Goal: Transaction & Acquisition: Subscribe to service/newsletter

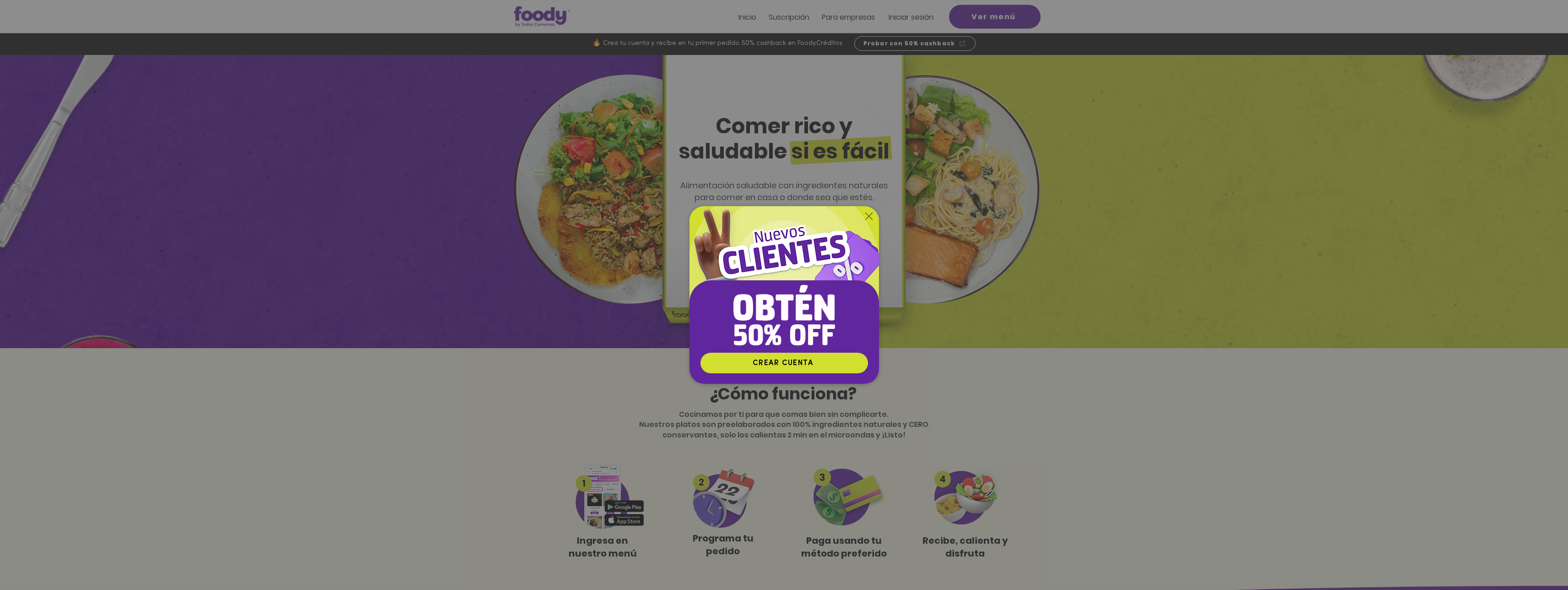
click at [869, 221] on img "Nuevos suscriptores 50% off" at bounding box center [784, 279] width 189 height 146
click at [870, 216] on icon "Volver al sitio" at bounding box center [869, 216] width 7 height 7
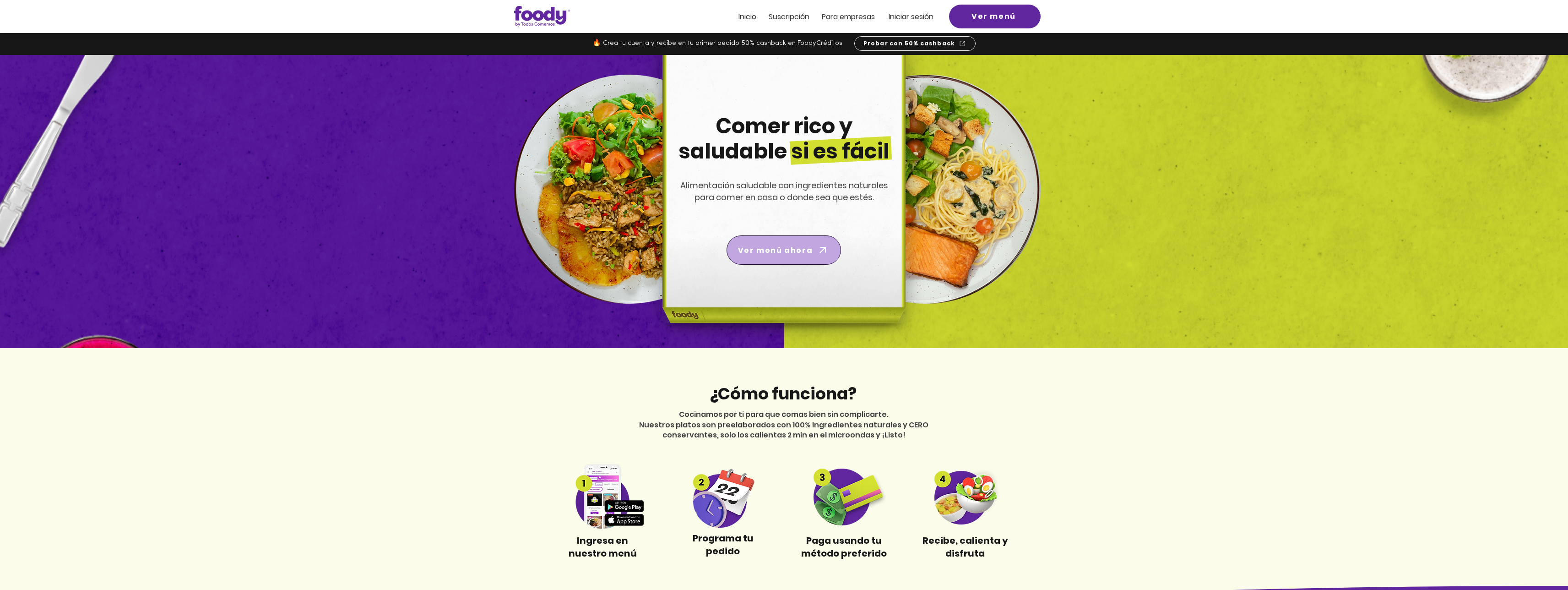
click at [792, 247] on span "Ver menú ahora" at bounding box center [775, 250] width 75 height 12
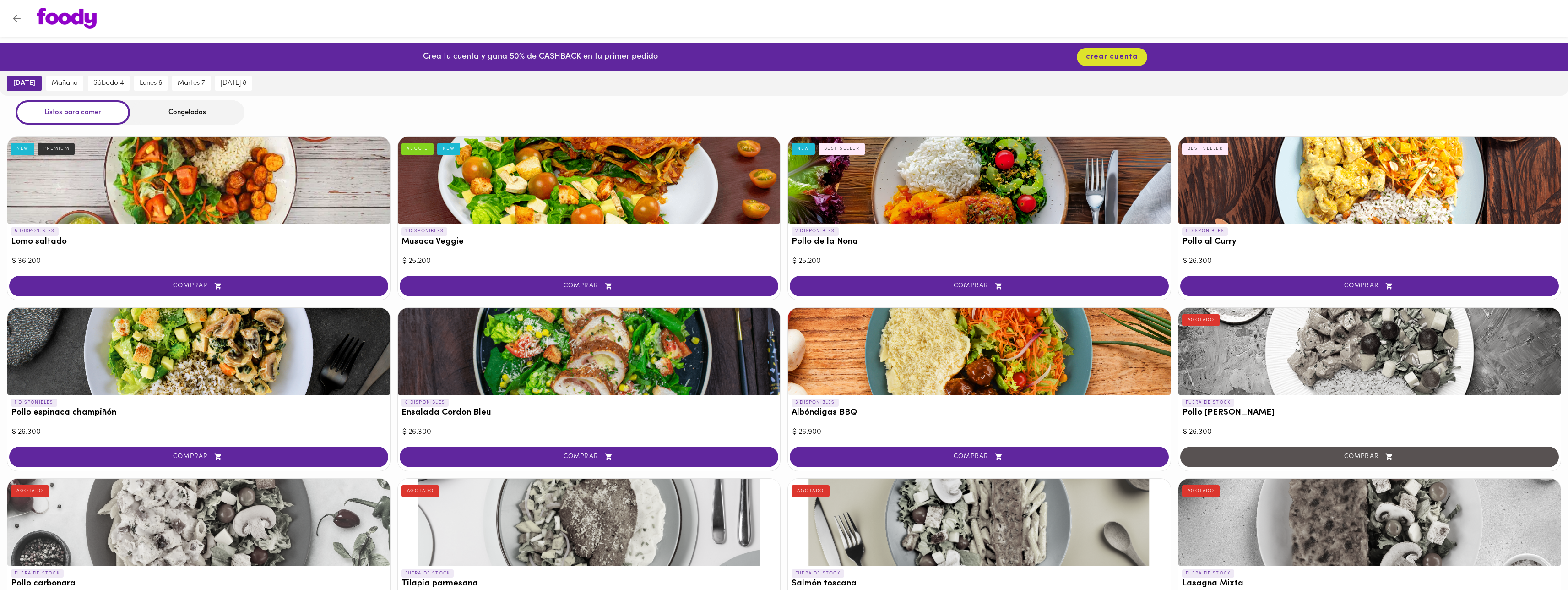
click at [53, 14] on img at bounding box center [67, 18] width 60 height 21
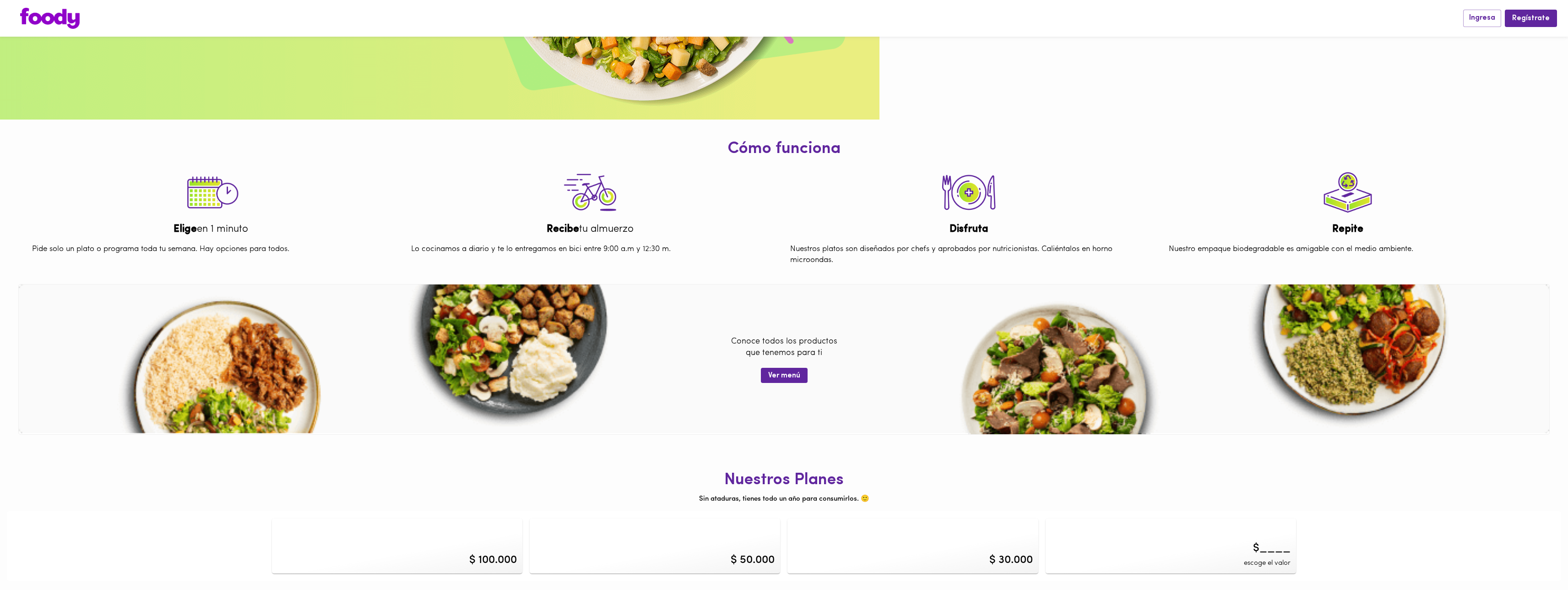
scroll to position [248, 0]
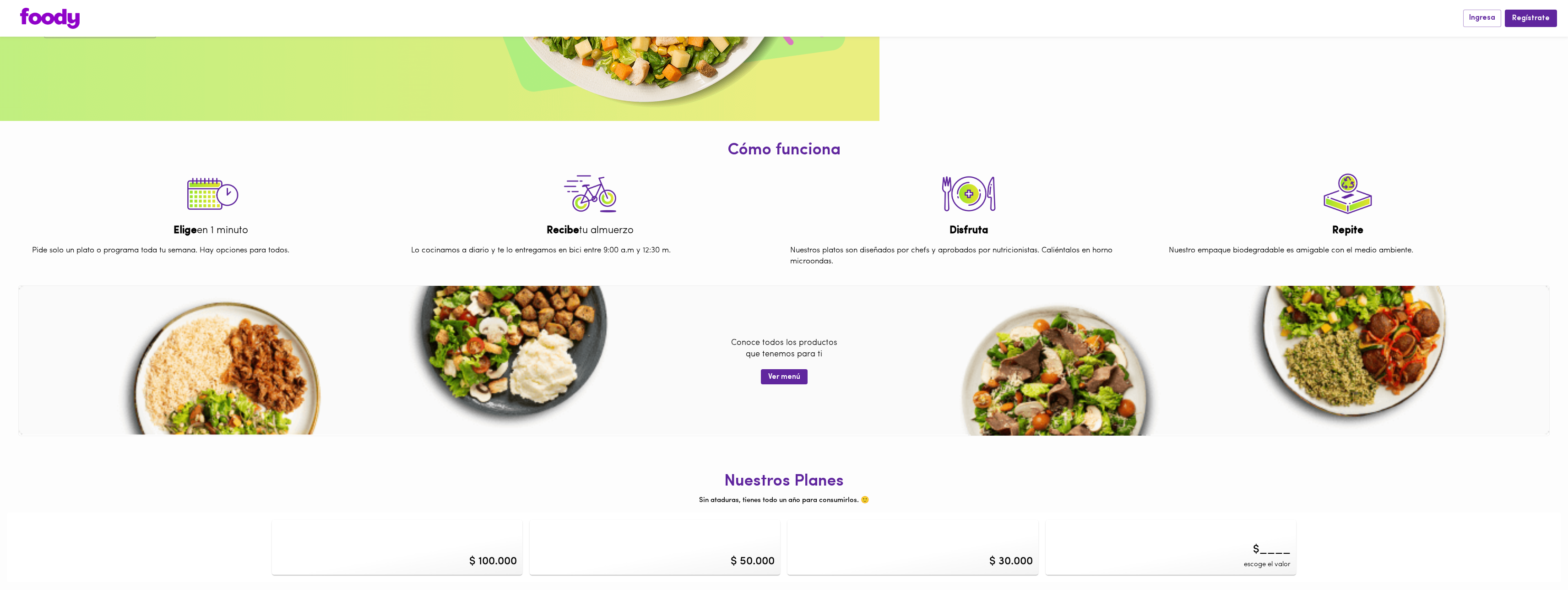
click at [436, 553] on div "$ 100.000" at bounding box center [397, 547] width 250 height 55
